Goal: Information Seeking & Learning: Learn about a topic

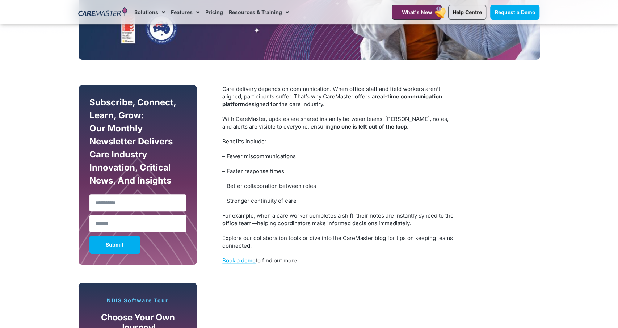
scroll to position [301, 0]
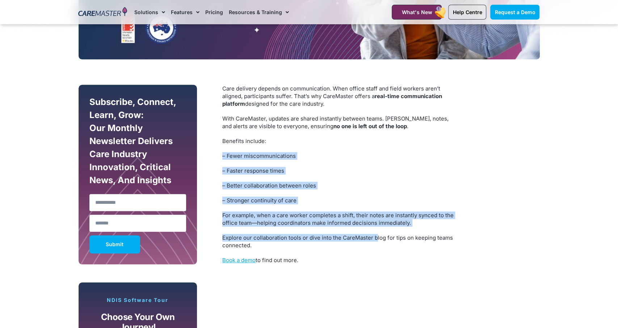
drag, startPoint x: 290, startPoint y: 142, endPoint x: 376, endPoint y: 236, distance: 126.8
click at [376, 236] on div "Care delivery depends on communication. When office staff and field workers are…" at bounding box center [339, 174] width 235 height 179
click at [376, 236] on p "Explore our collaboration tools or dive into the CareMaster blog for tips on ke…" at bounding box center [339, 241] width 235 height 15
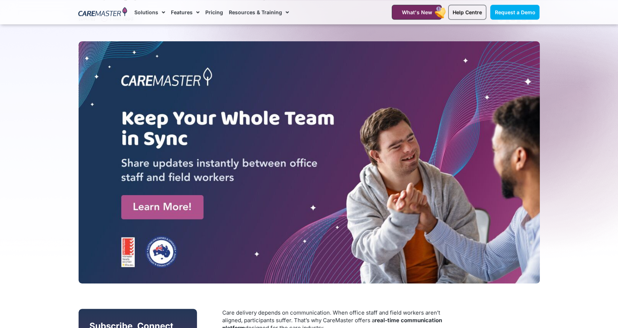
scroll to position [0, 0]
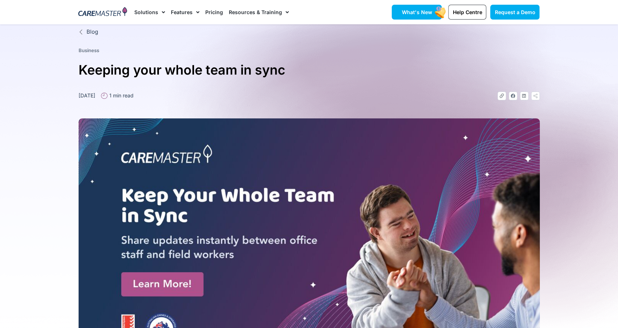
click at [411, 11] on span "What's New" at bounding box center [416, 12] width 30 height 6
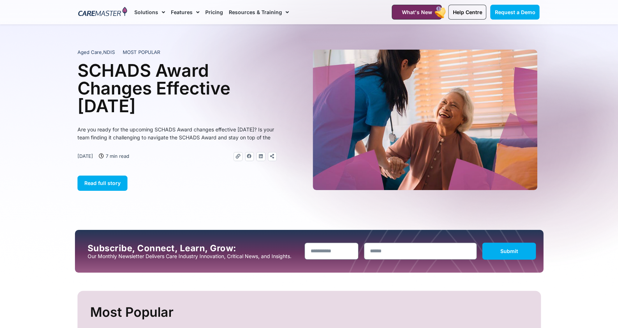
click at [206, 12] on link "Pricing" at bounding box center [214, 12] width 18 height 24
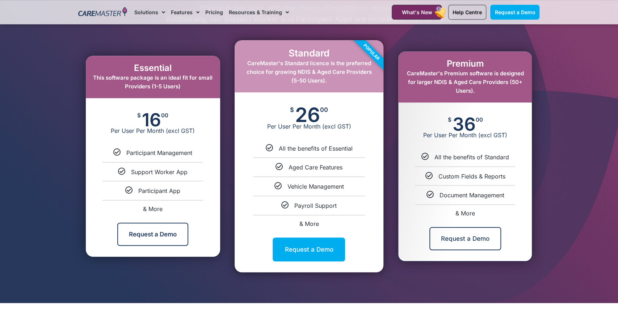
scroll to position [376, 0]
drag, startPoint x: 277, startPoint y: 65, endPoint x: 352, endPoint y: 84, distance: 77.6
click at [352, 84] on div "Standard CareMaster's Standard licence is the preferred choice for growing NDIS…" at bounding box center [308, 66] width 149 height 52
click at [352, 84] on div "Popular" at bounding box center [356, 67] width 54 height 54
drag, startPoint x: 351, startPoint y: 84, endPoint x: 260, endPoint y: 59, distance: 94.0
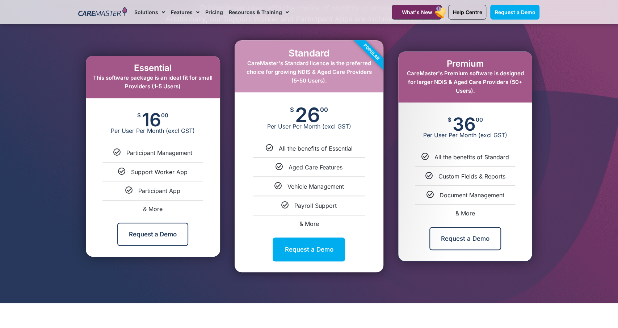
click at [329, 59] on div "Popular" at bounding box center [356, 67] width 54 height 54
click at [260, 59] on div "Standard CareMaster's Standard licence is the preferred choice for growing NDIS…" at bounding box center [308, 66] width 149 height 52
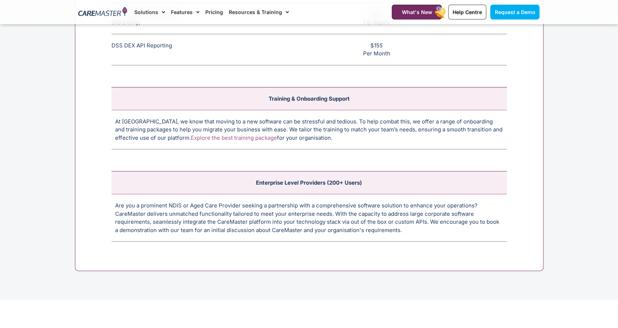
scroll to position [2858, 0]
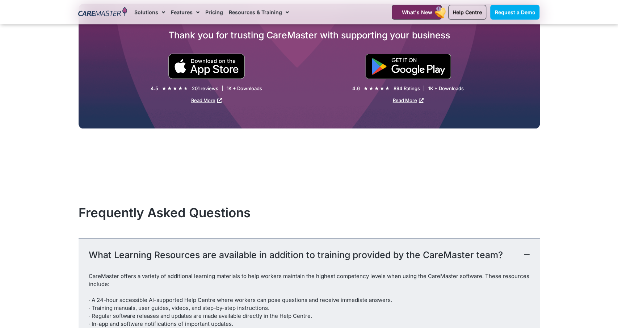
scroll to position [1291, 0]
